Goal: Information Seeking & Learning: Learn about a topic

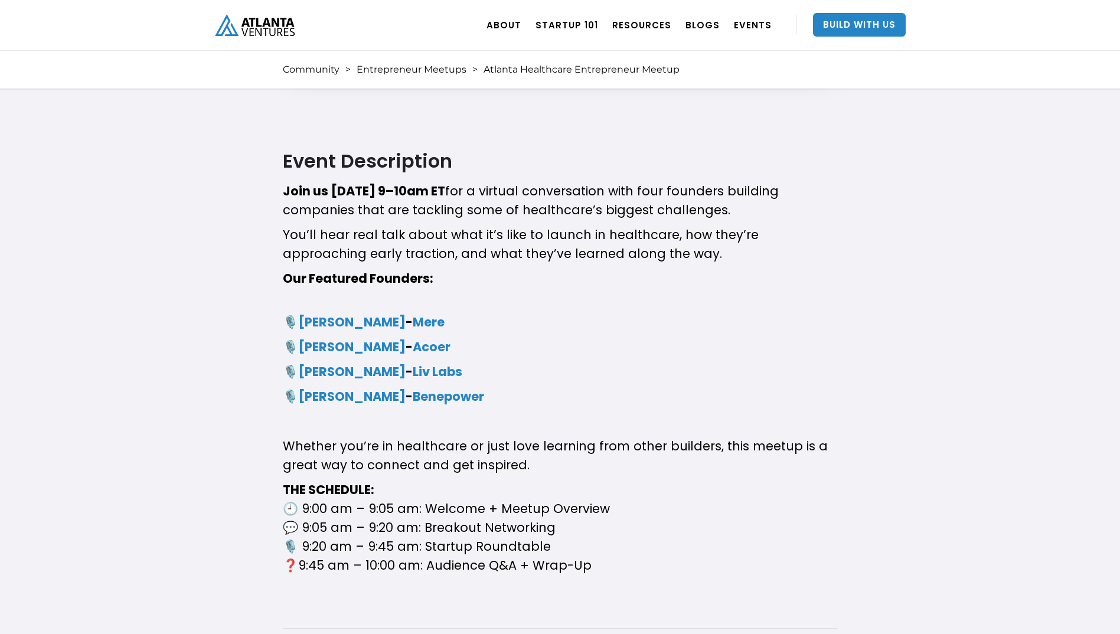
scroll to position [328, 0]
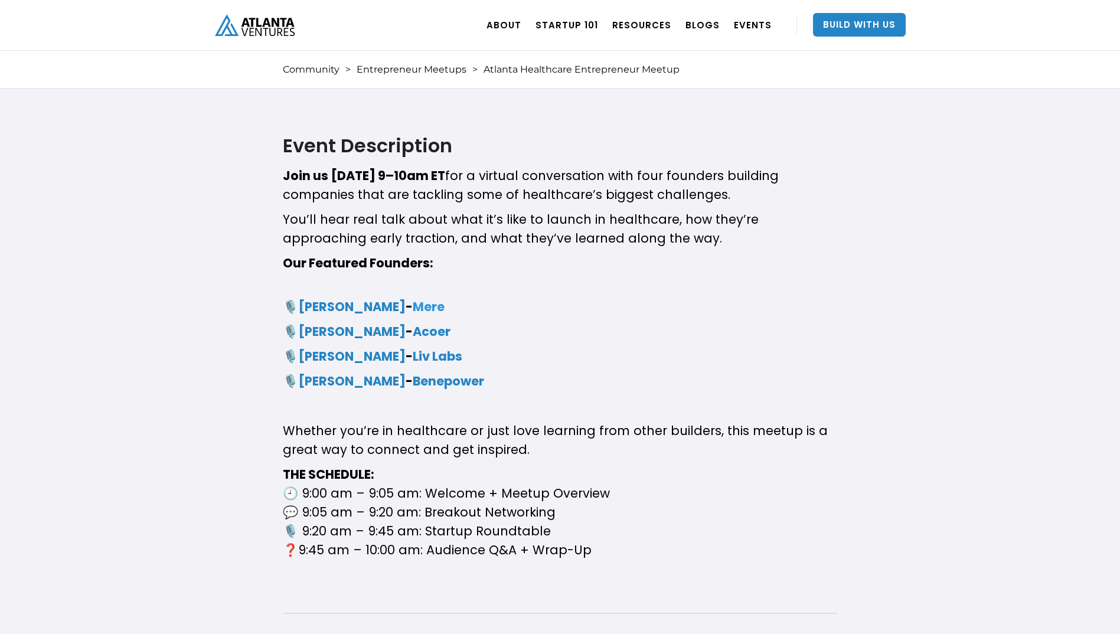
click at [420, 314] on strong "Mere" at bounding box center [429, 306] width 32 height 17
click at [413, 335] on strong "Acoer" at bounding box center [432, 331] width 38 height 17
click at [440, 355] on strong "Liv Labs" at bounding box center [438, 356] width 50 height 17
click at [454, 388] on strong "Benepower" at bounding box center [448, 381] width 71 height 17
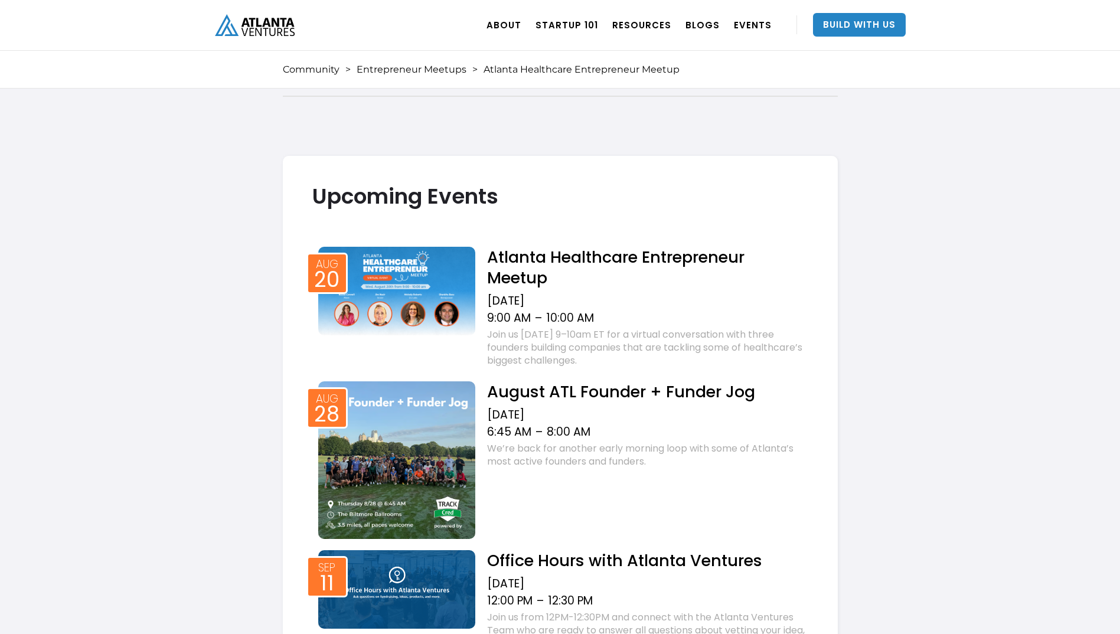
scroll to position [845, 0]
click at [870, 28] on link "Build With Us" at bounding box center [859, 25] width 93 height 24
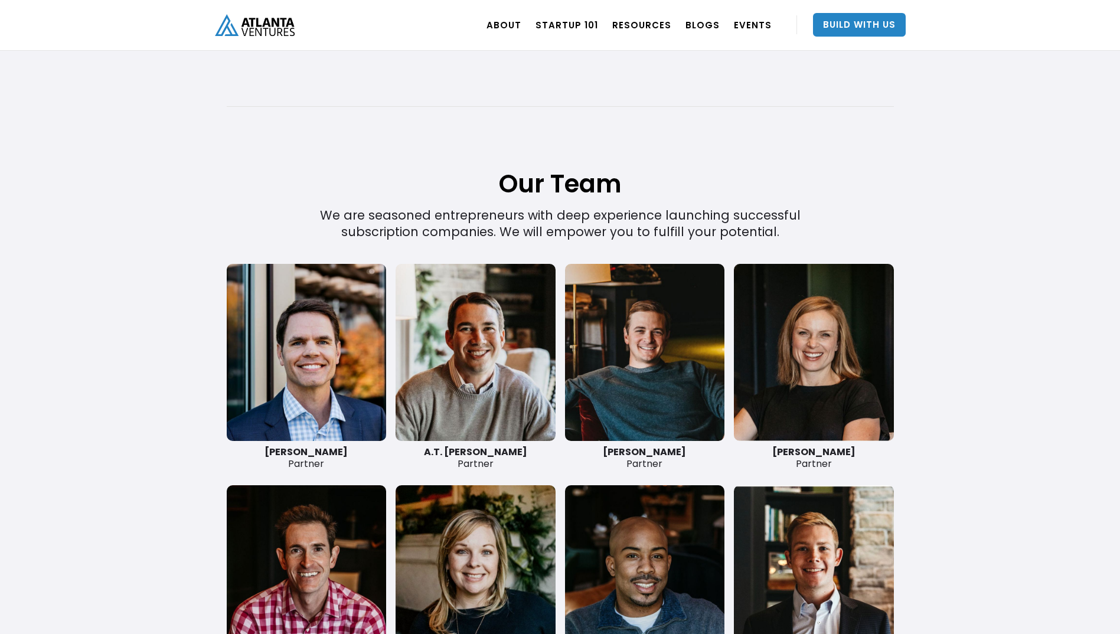
scroll to position [2599, 0]
